Goal: Task Accomplishment & Management: Use online tool/utility

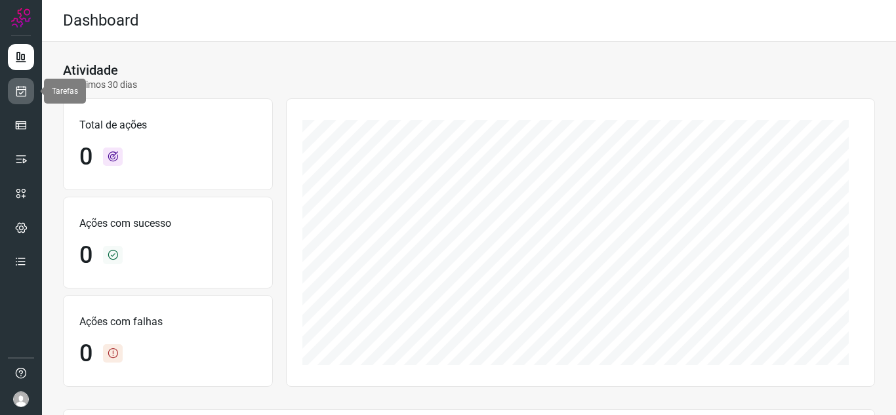
click at [19, 100] on link at bounding box center [21, 91] width 26 height 26
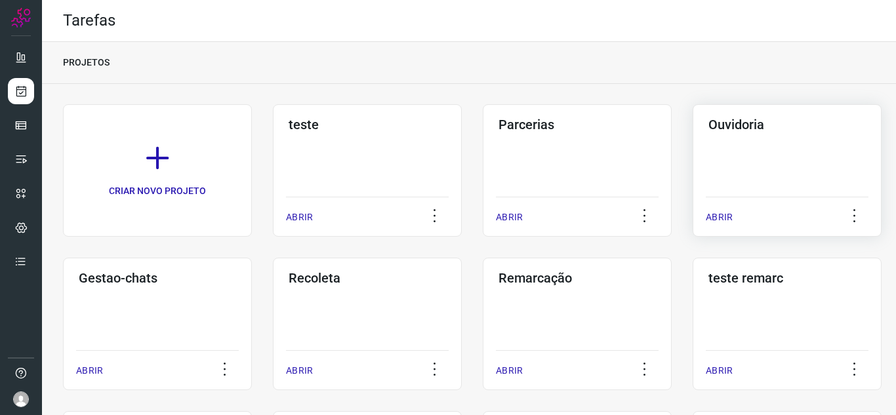
click at [720, 220] on p "ABRIR" at bounding box center [719, 218] width 27 height 14
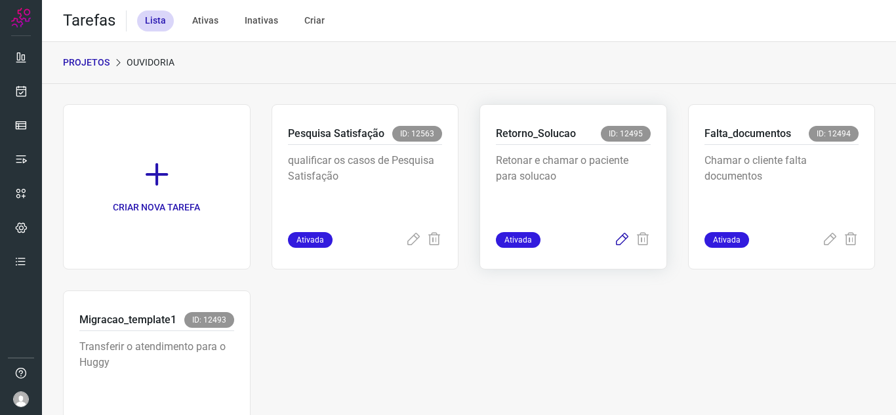
click at [614, 243] on icon at bounding box center [622, 240] width 16 height 16
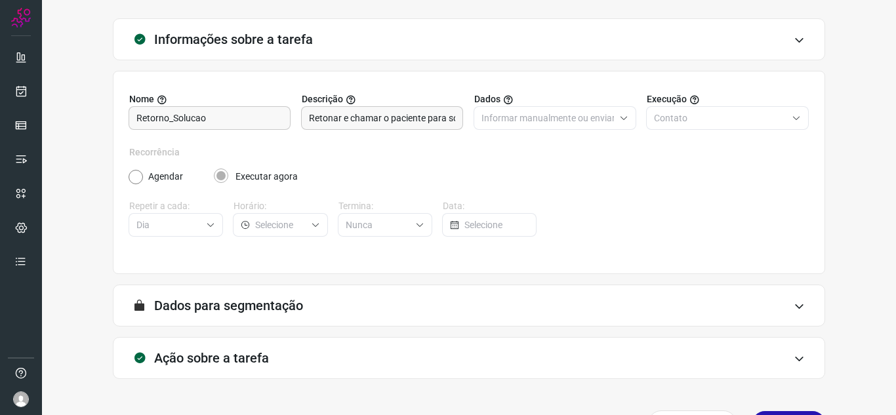
scroll to position [97, 0]
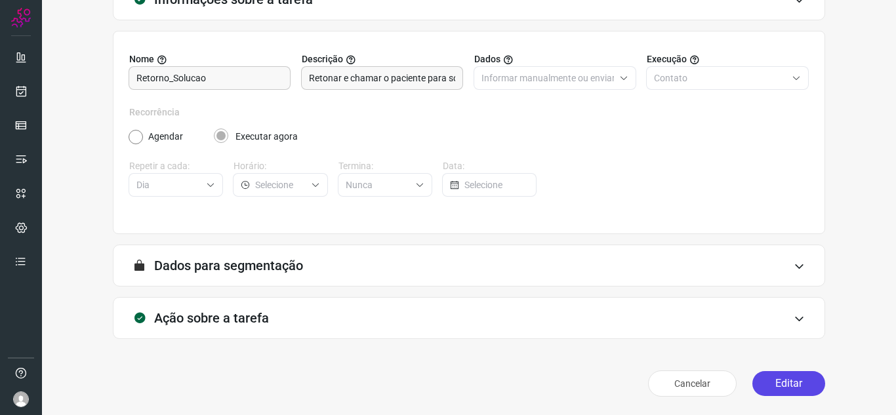
click at [770, 373] on button "Editar" at bounding box center [789, 383] width 73 height 25
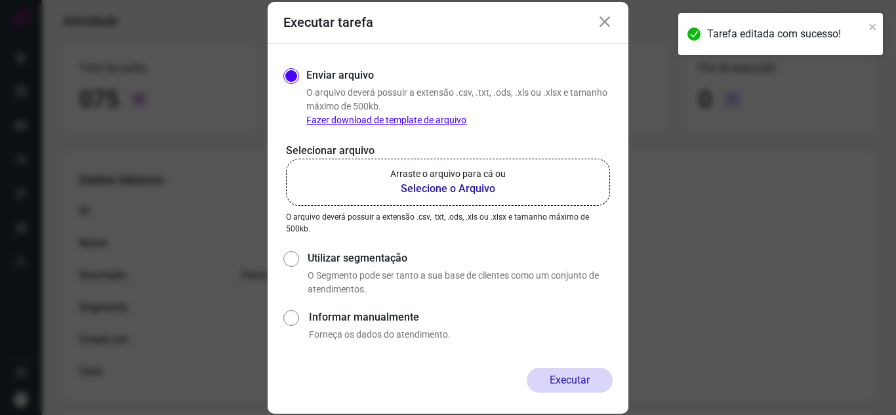
click at [393, 174] on p "Arraste o arquivo para cá ou" at bounding box center [447, 174] width 115 height 14
click at [0, 0] on input "Arraste o arquivo para cá ou Selecione o Arquivo" at bounding box center [0, 0] width 0 height 0
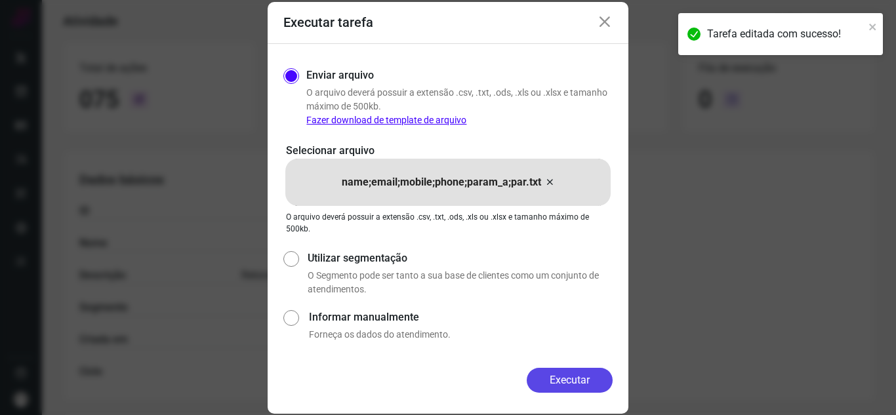
click at [567, 375] on button "Executar" at bounding box center [570, 380] width 86 height 25
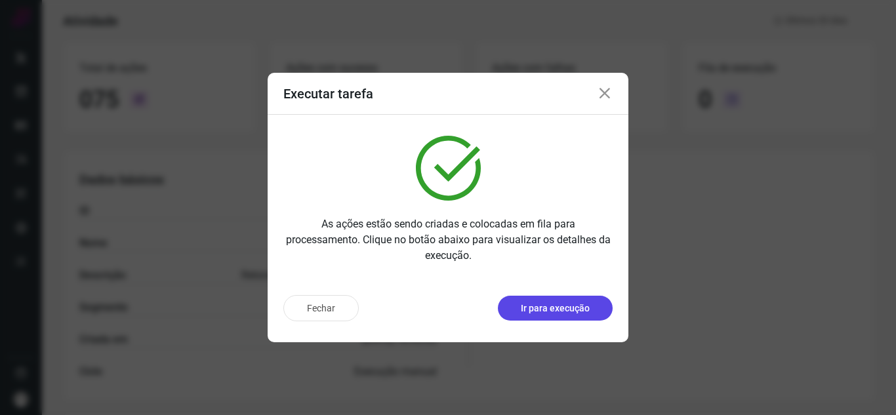
click at [589, 302] on p "Ir para execução" at bounding box center [555, 309] width 69 height 14
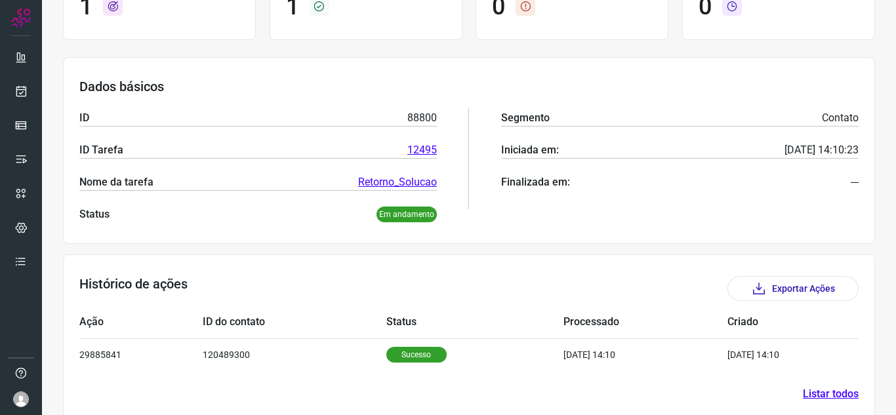
scroll to position [158, 0]
